Goal: Task Accomplishment & Management: Manage account settings

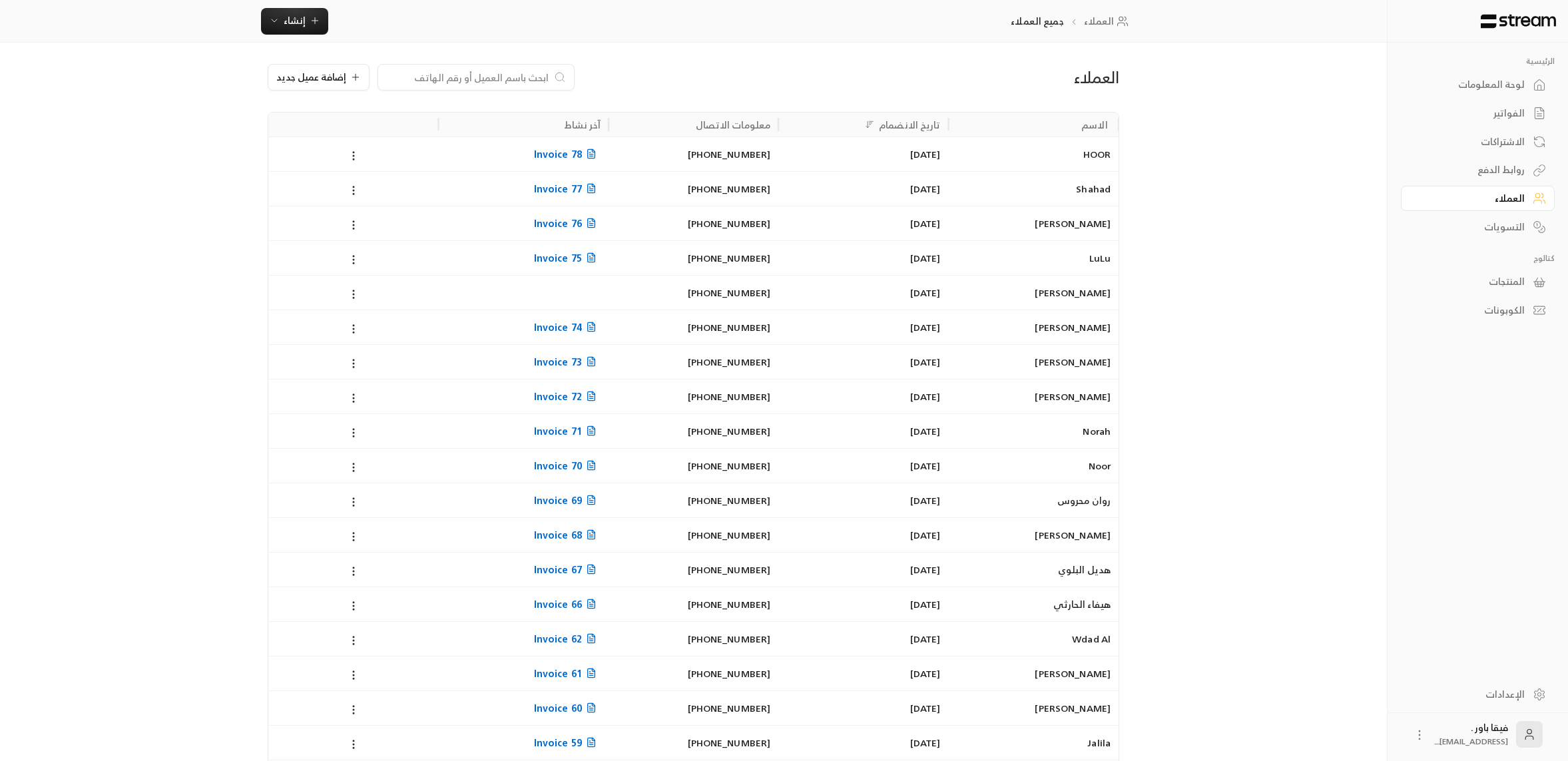
click at [1515, 148] on div "الاشتراكات" at bounding box center [1471, 142] width 107 height 13
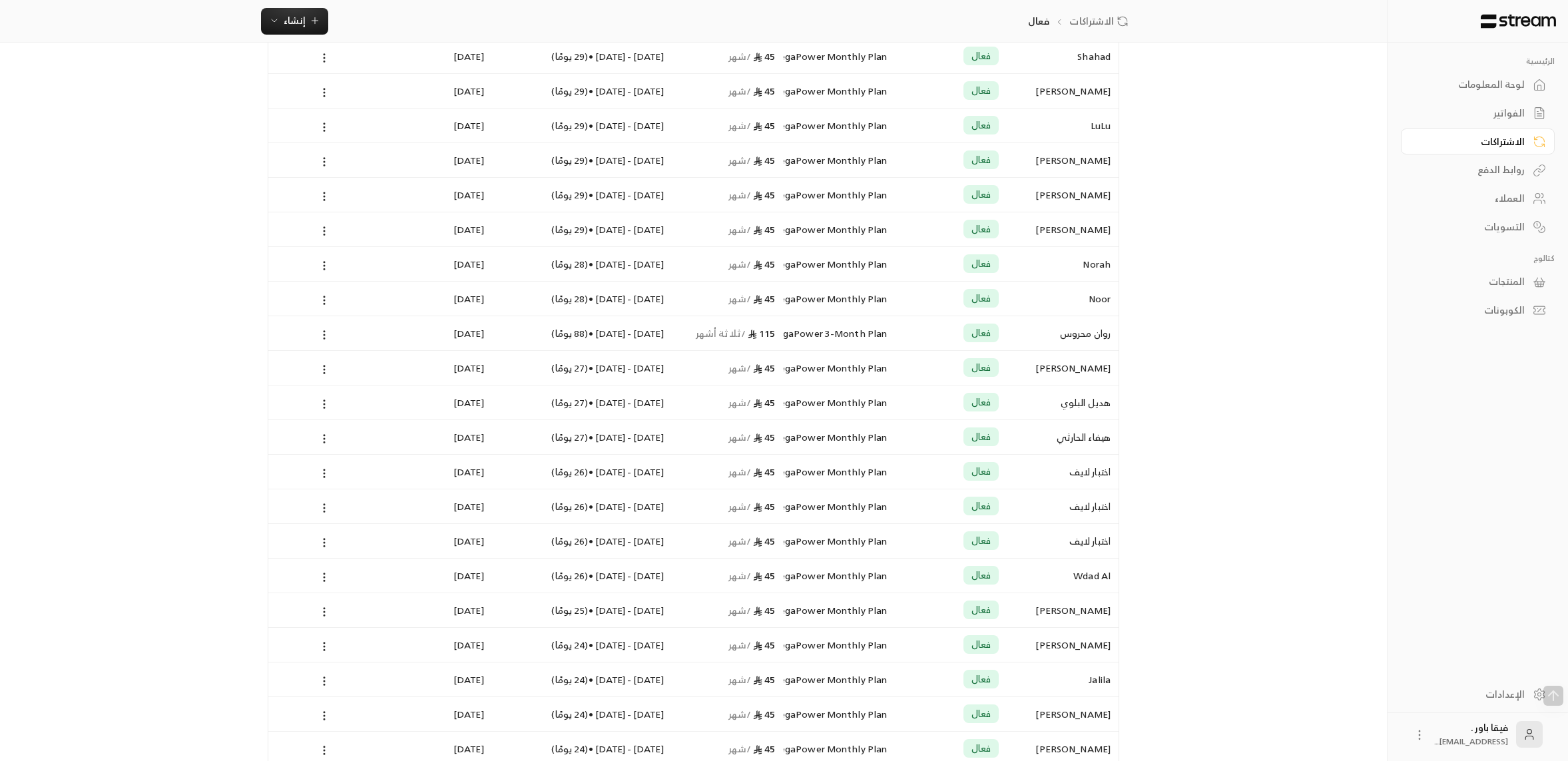
scroll to position [333, 0]
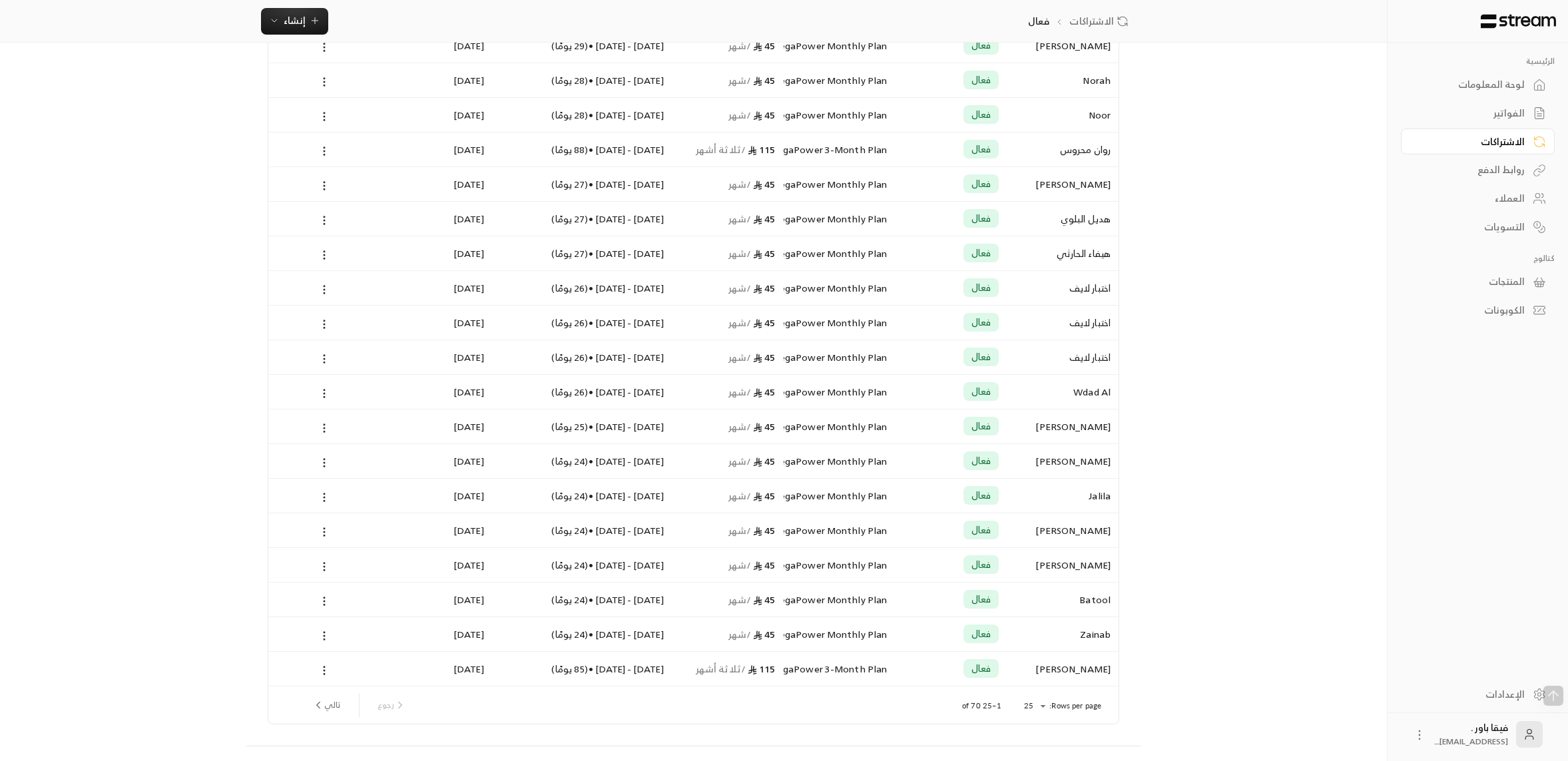
click at [1084, 293] on div "اختبار لايف" at bounding box center [1063, 288] width 96 height 34
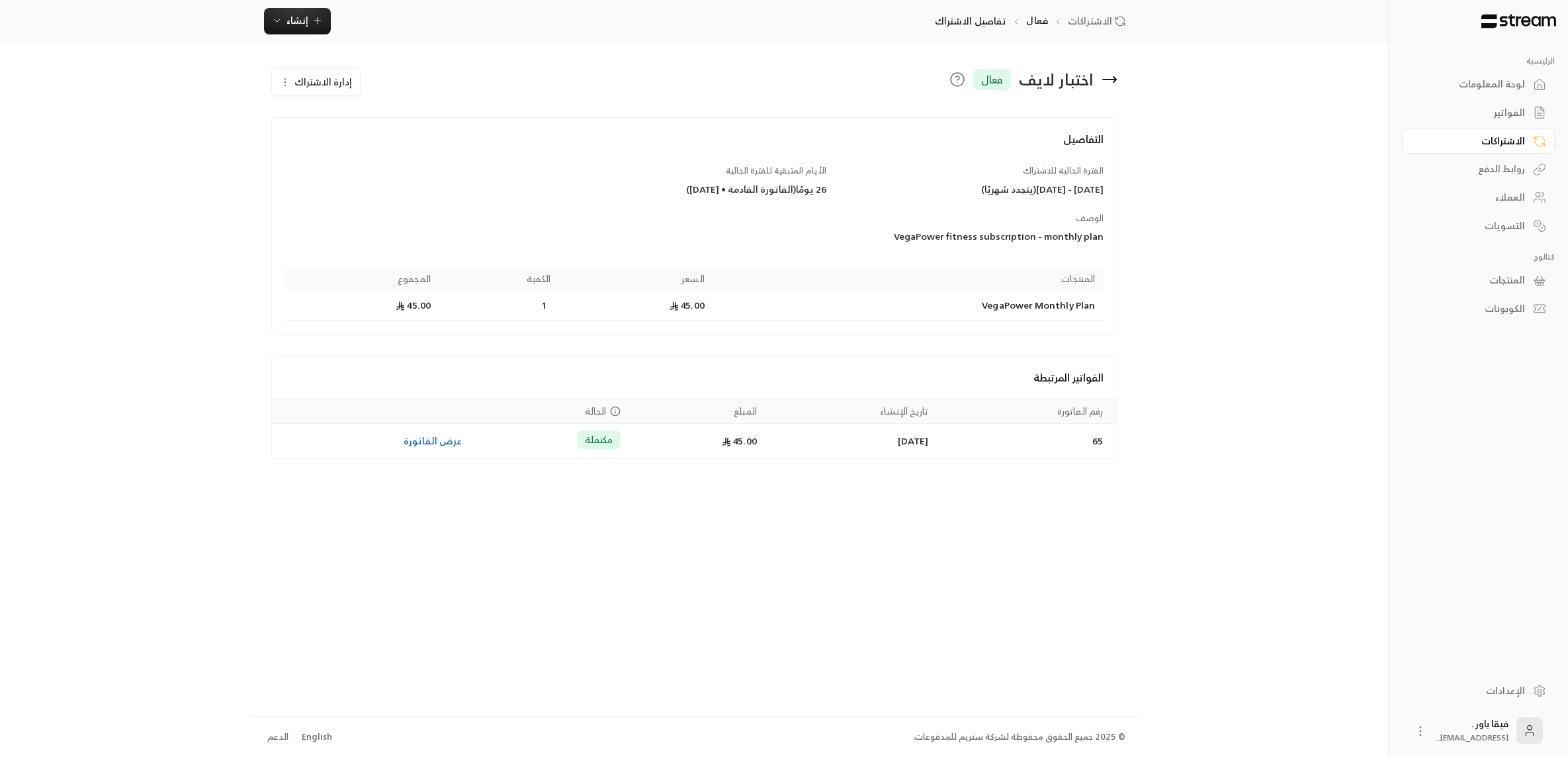
click at [1520, 205] on link "العملاء" at bounding box center [1478, 197] width 153 height 26
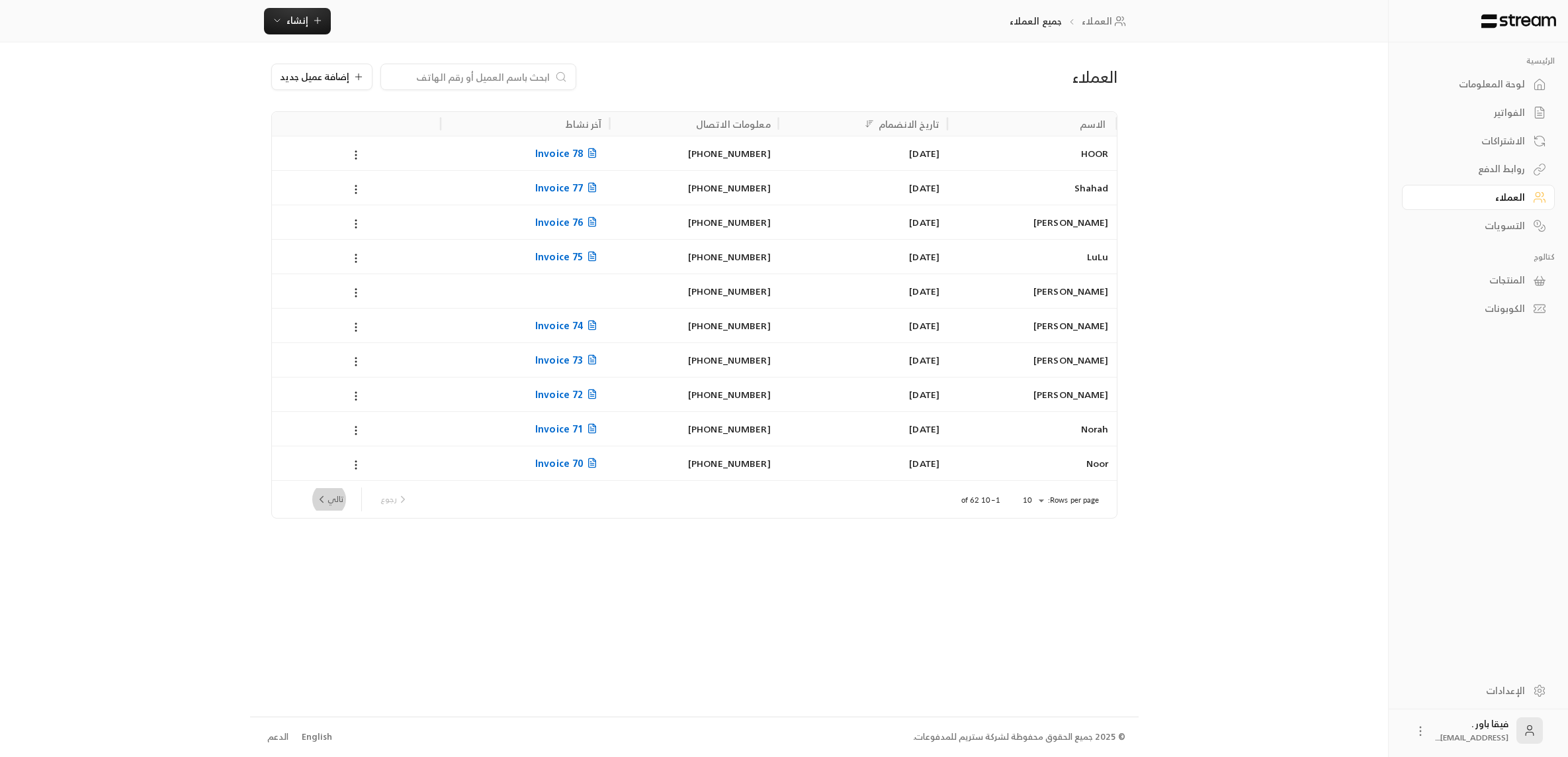
click at [321, 497] on icon "next page" at bounding box center [322, 499] width 12 height 12
click at [333, 498] on button "تالي" at bounding box center [329, 499] width 38 height 22
click at [330, 498] on button "تالي" at bounding box center [329, 499] width 38 height 22
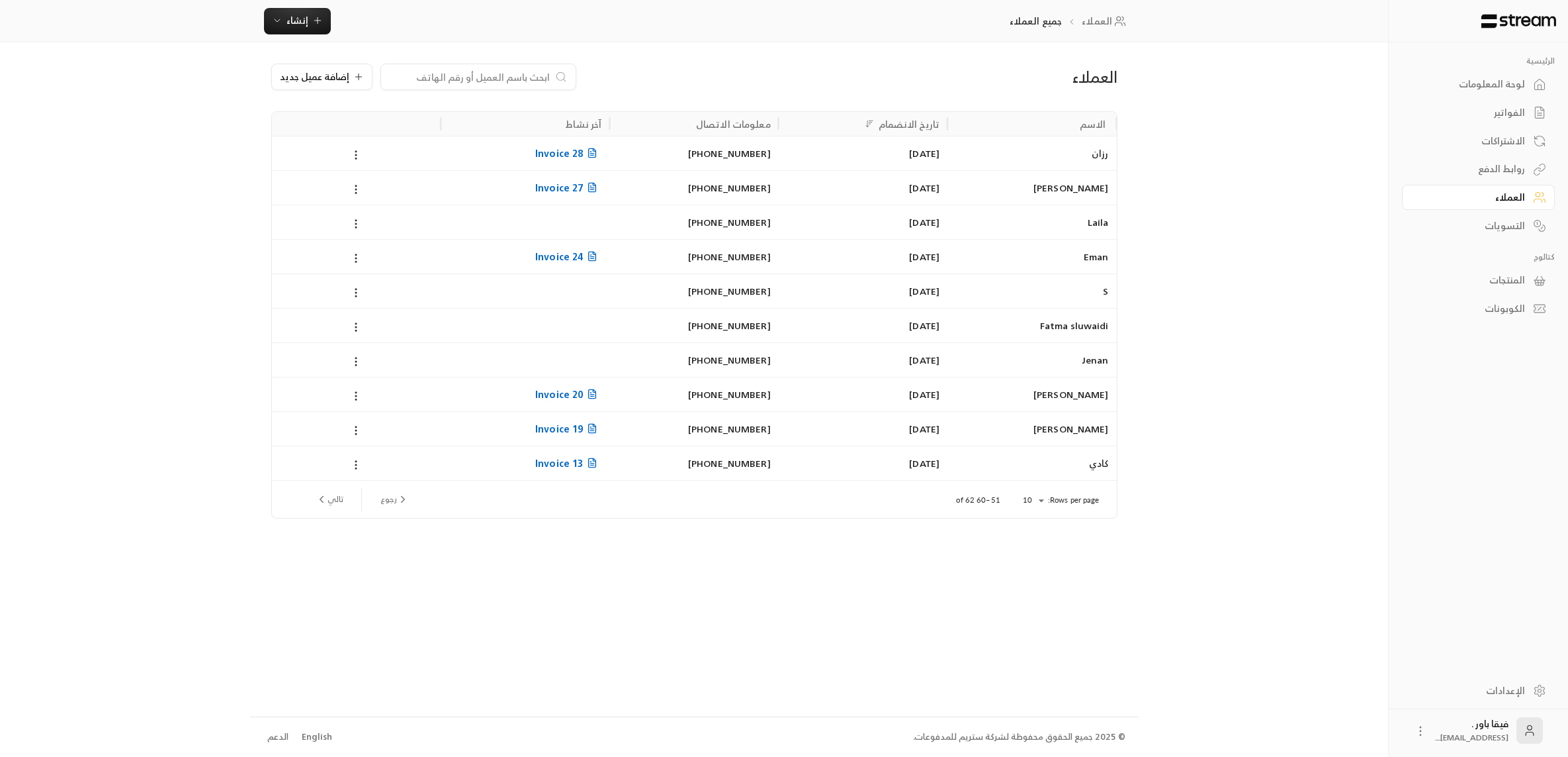
click at [330, 498] on button "تالي" at bounding box center [329, 499] width 38 height 22
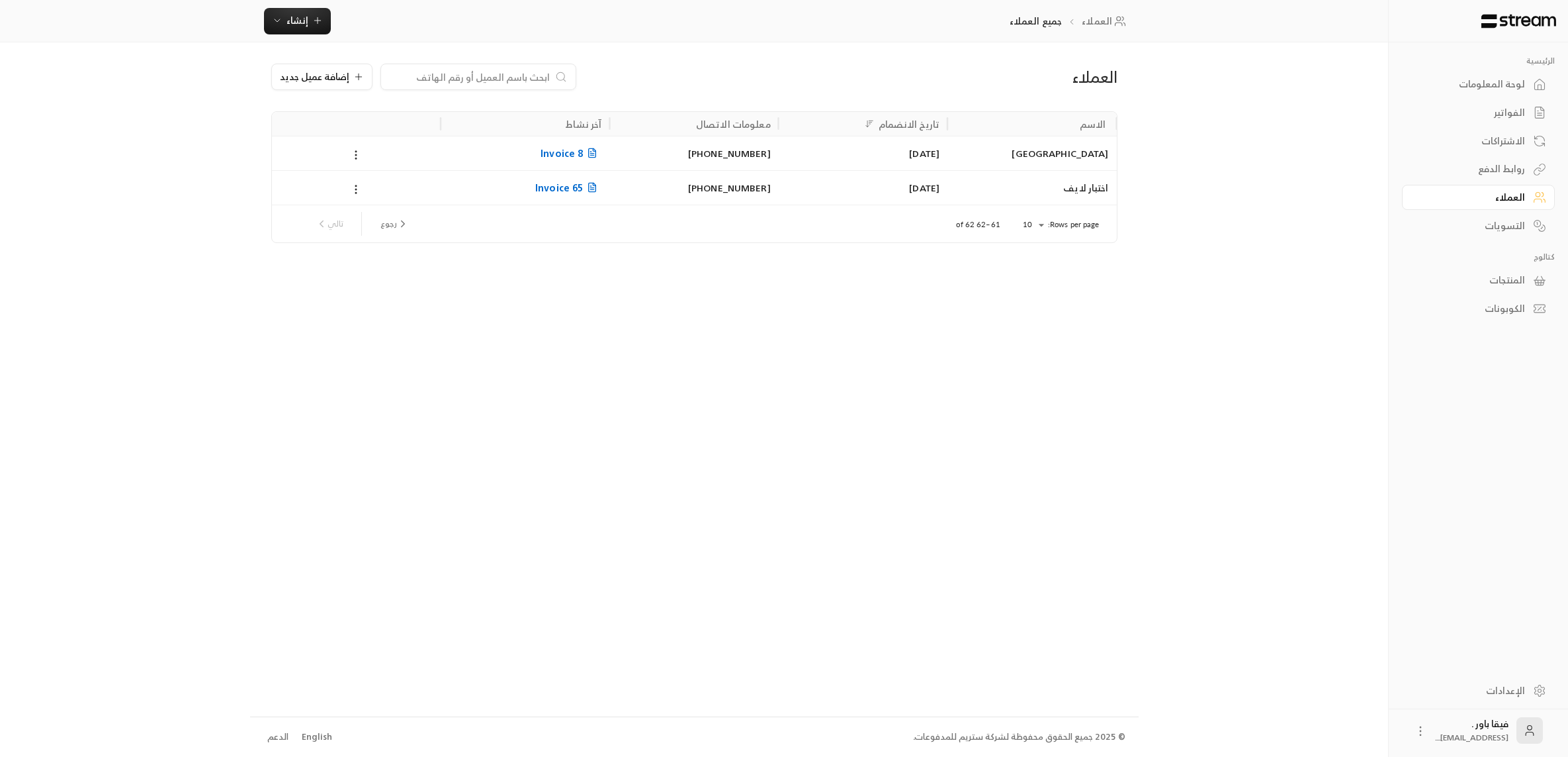
click at [1068, 188] on div "اختبار لايف" at bounding box center [1032, 187] width 153 height 34
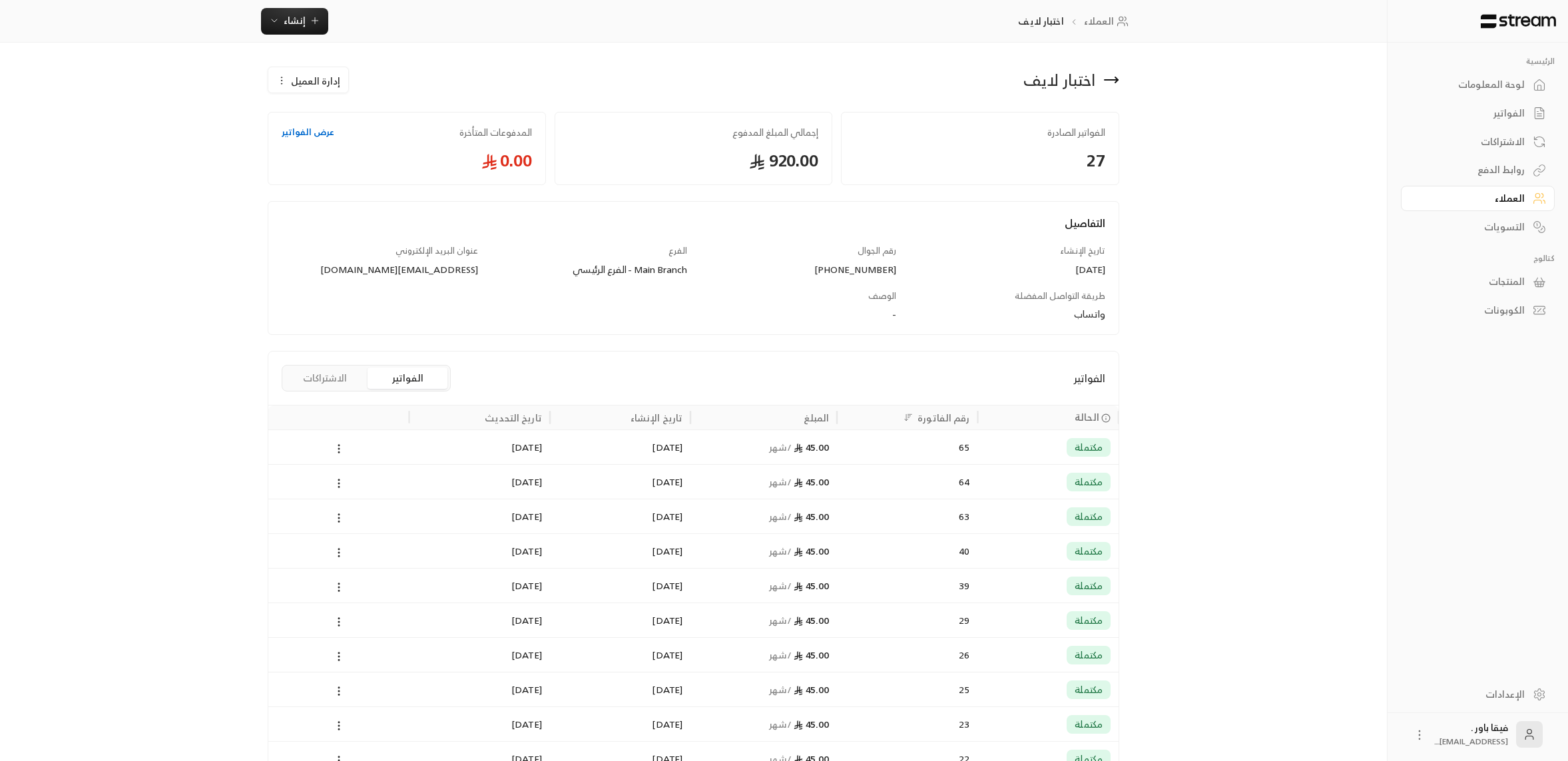
click at [325, 371] on button "الاشتراكات" at bounding box center [325, 377] width 80 height 21
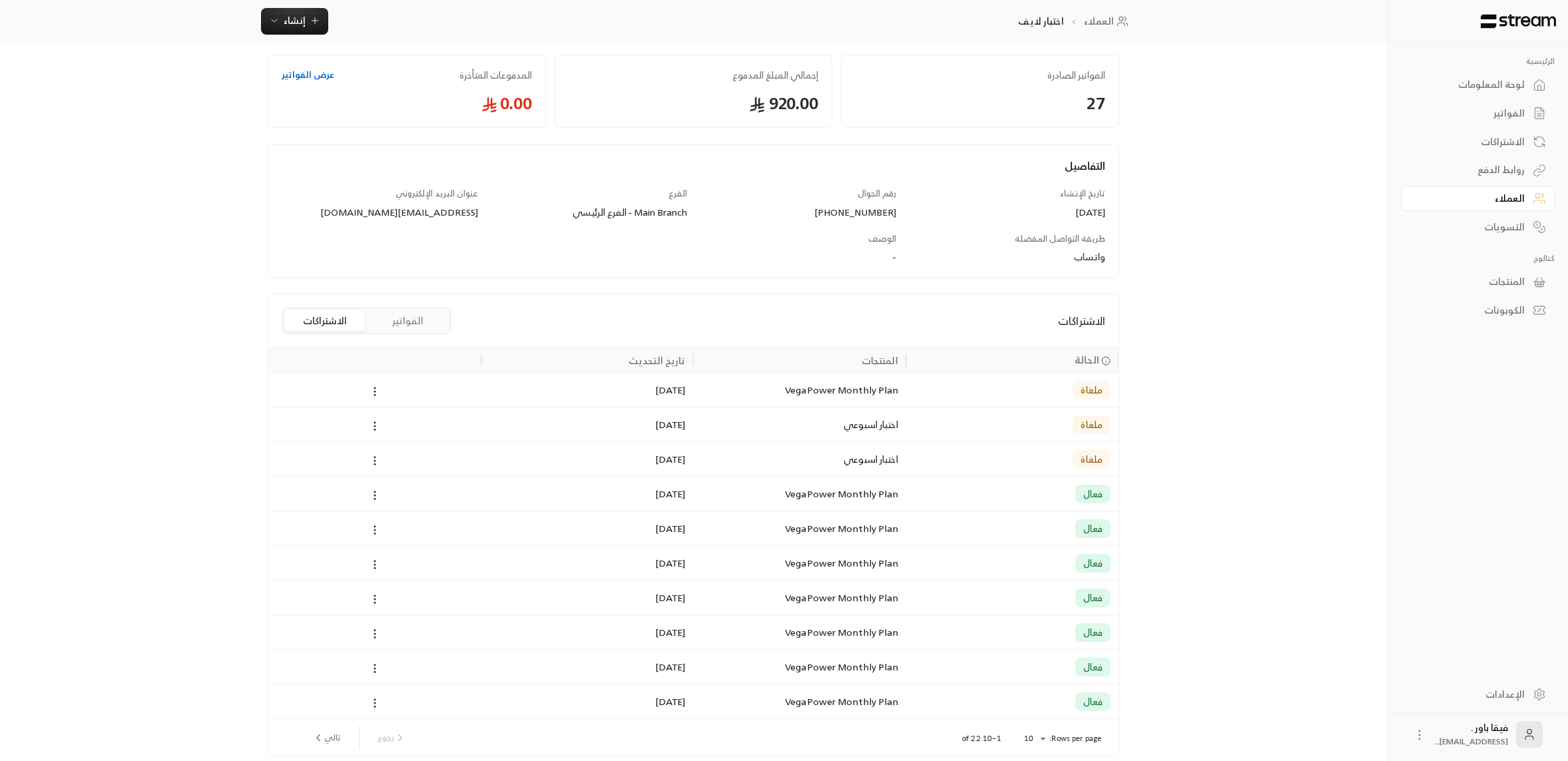
scroll to position [67, 0]
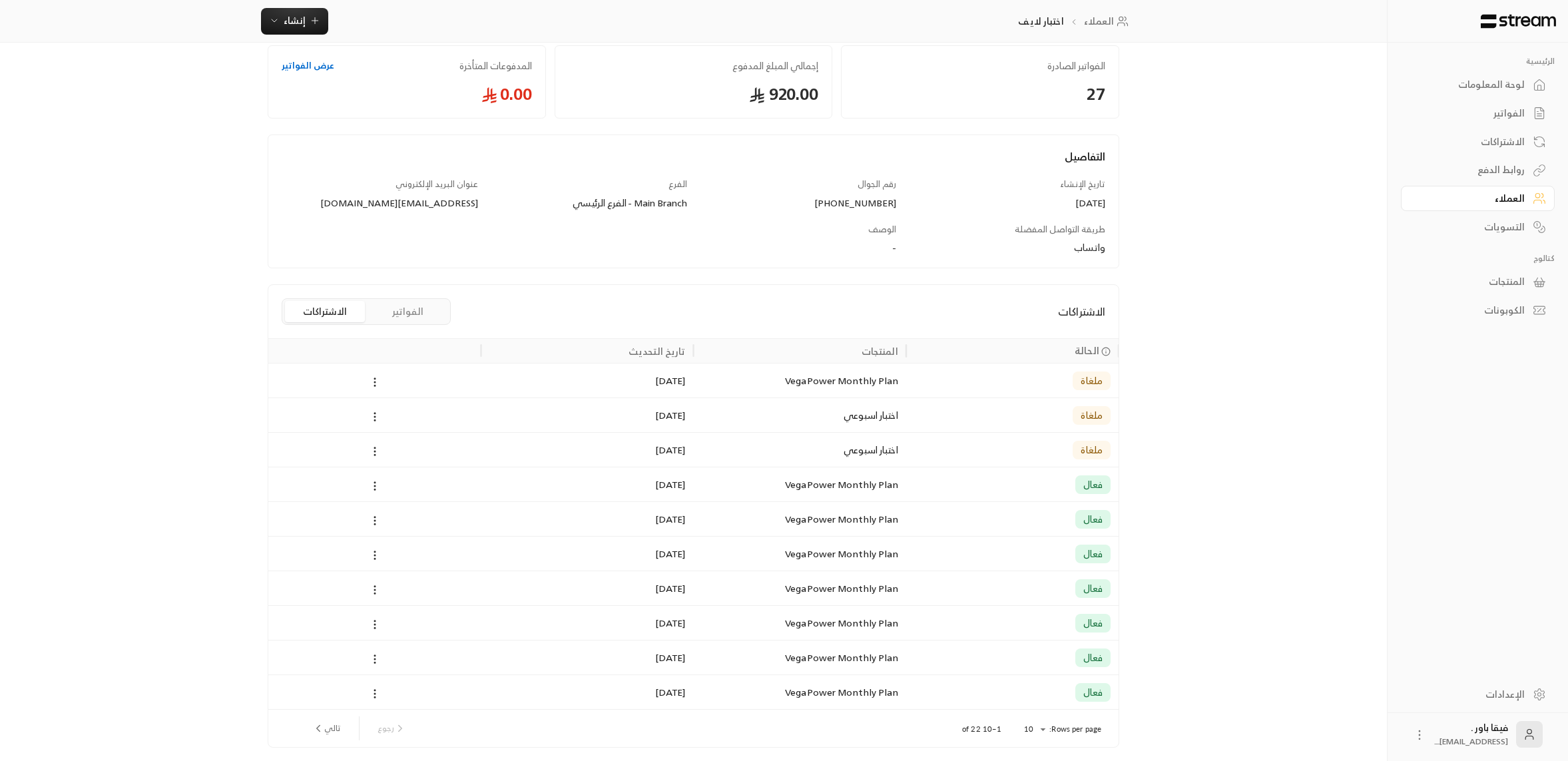
click at [971, 513] on div "فعال" at bounding box center [1012, 518] width 197 height 34
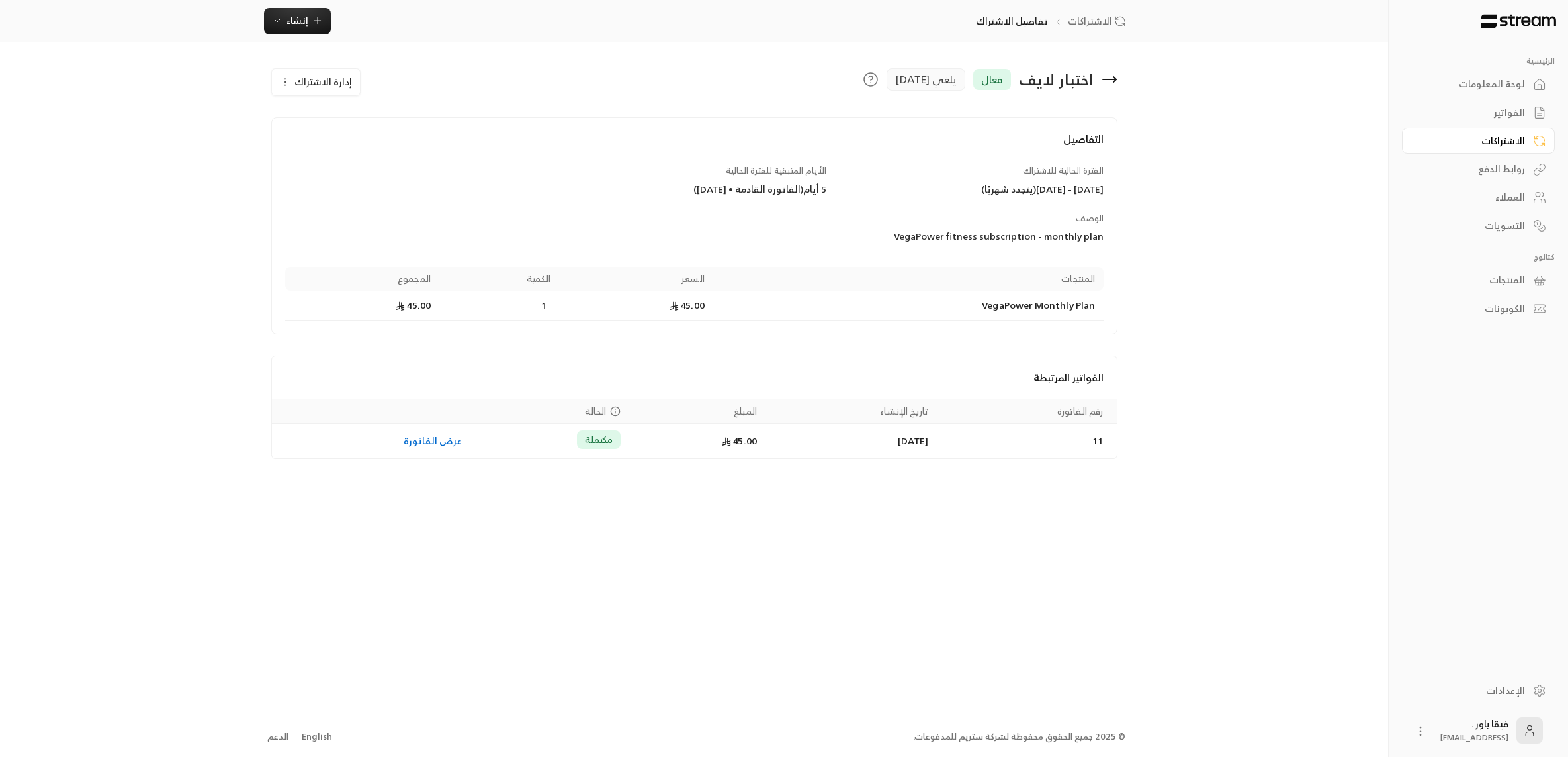
click at [1514, 82] on div "لوحة المعلومات" at bounding box center [1472, 84] width 106 height 13
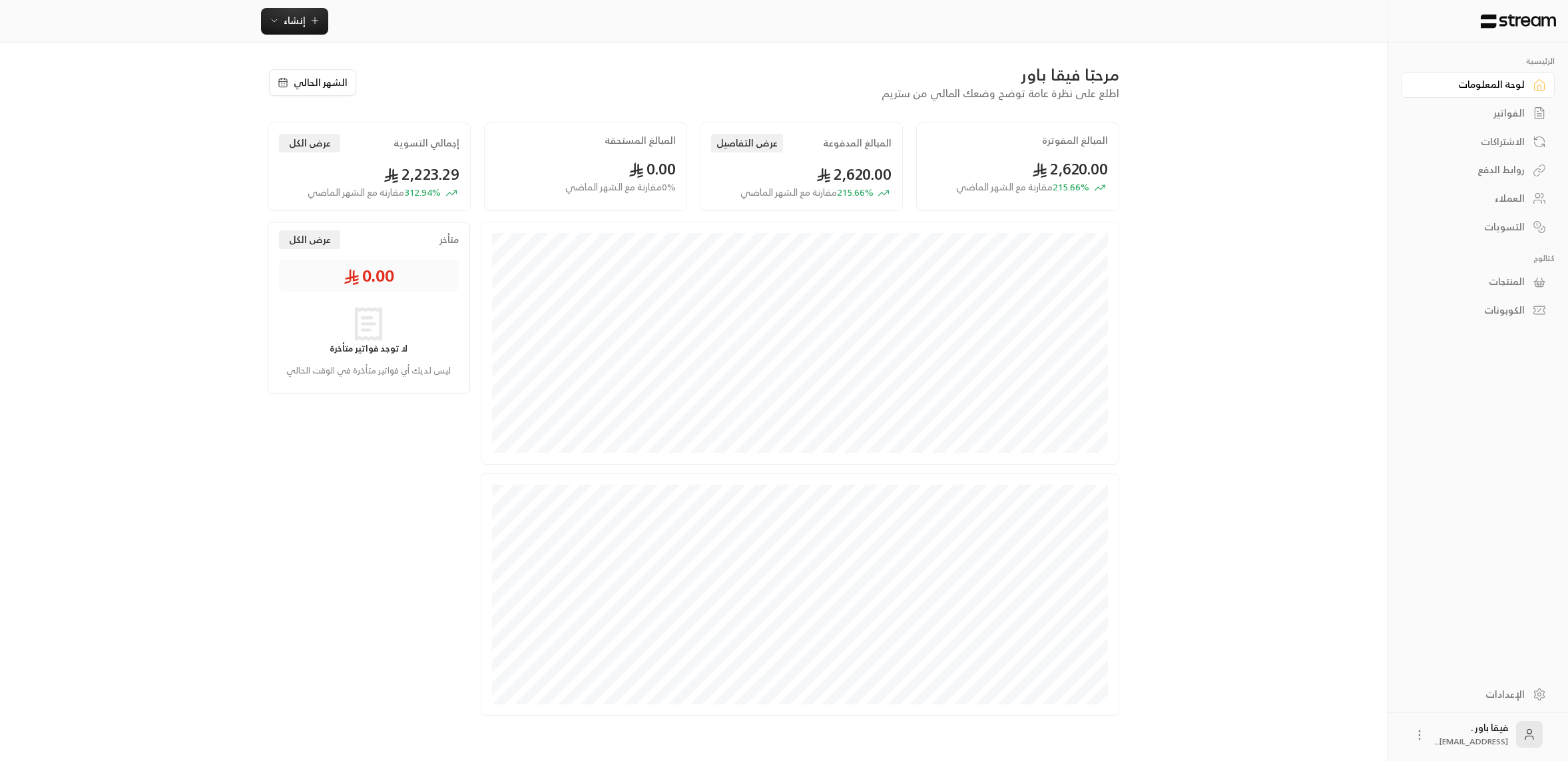
click at [1540, 196] on circle at bounding box center [1538, 197] width 5 height 5
